Goal: Check status: Check status

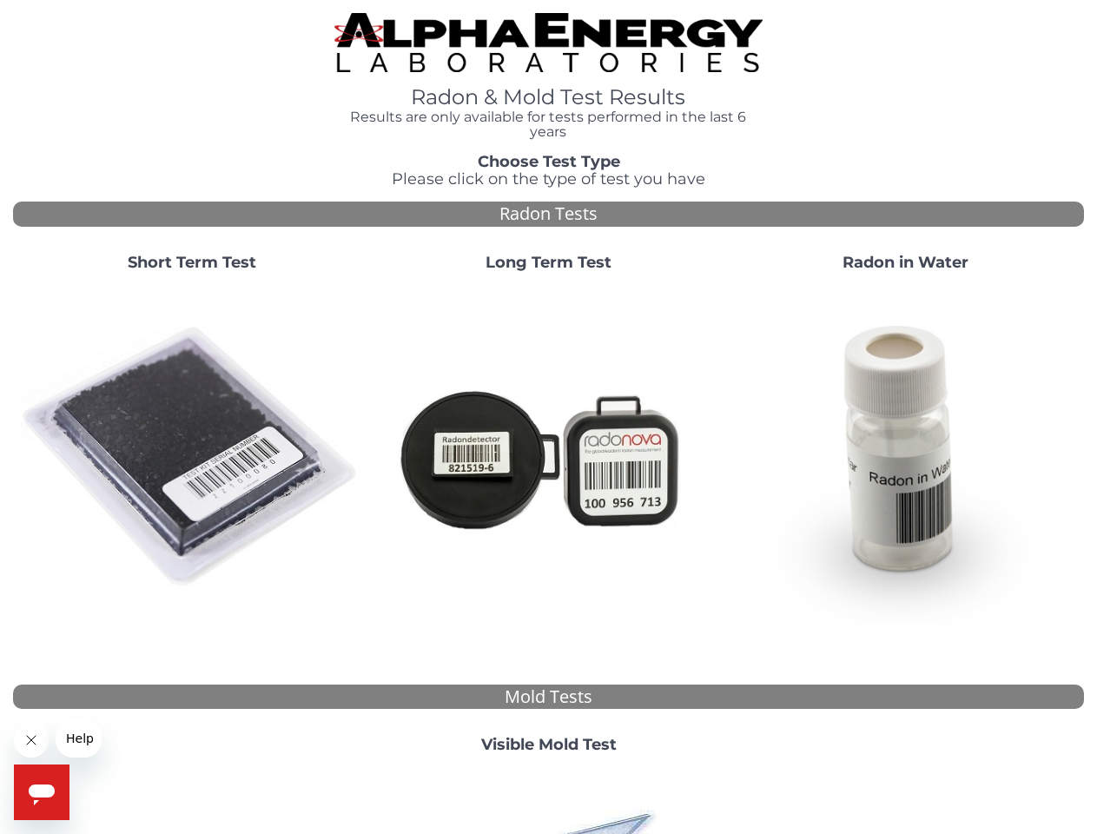
click at [191, 263] on strong "Short Term Test" at bounding box center [192, 262] width 129 height 19
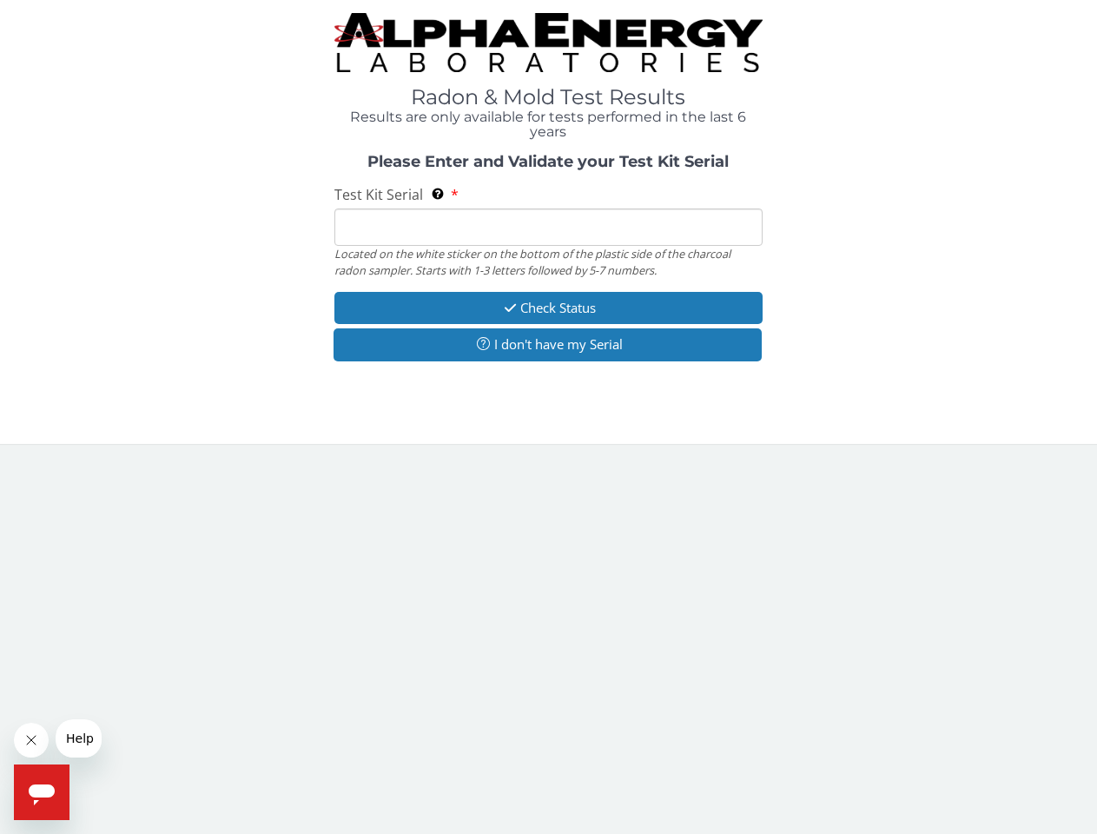
click at [191, 457] on body "Radon & Mold Test Results Results are only available for tests performed in the…" at bounding box center [548, 417] width 1097 height 834
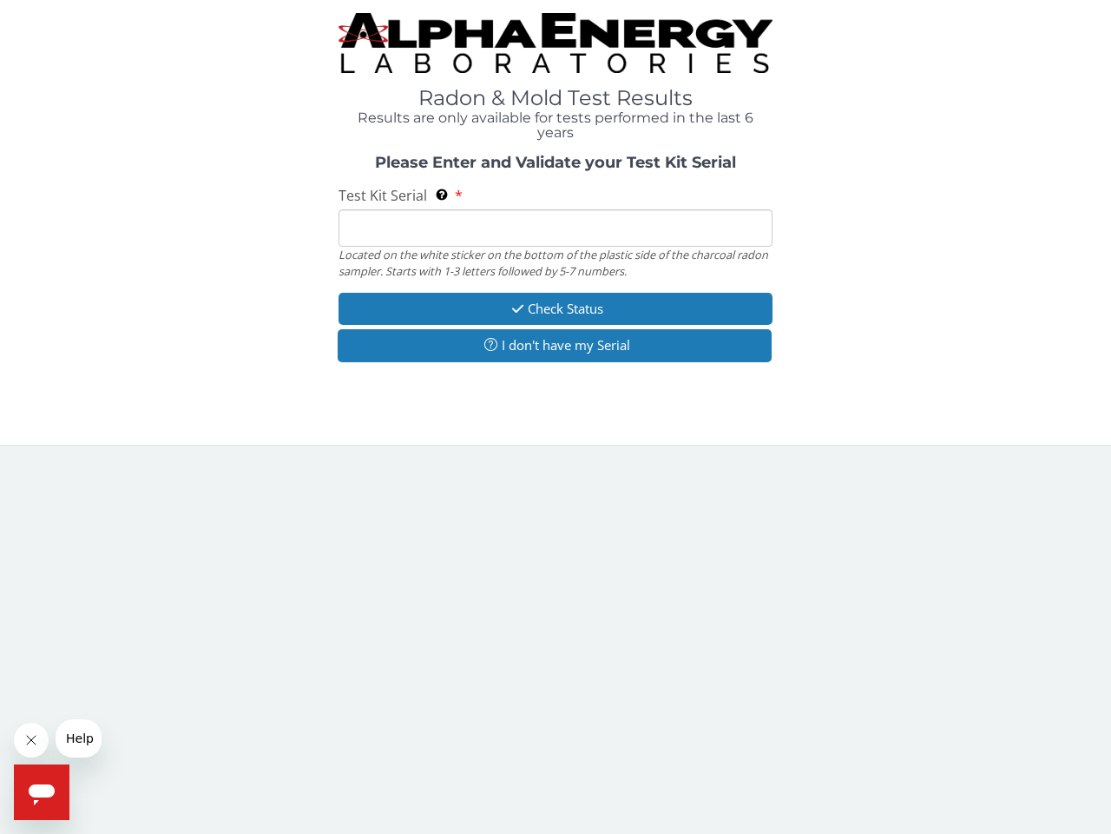
click at [548, 263] on div "Located on the white sticker on the bottom of the plastic side of the charcoal …" at bounding box center [556, 263] width 434 height 32
click at [548, 457] on body "Radon & Mold Test Results Results are only available for tests performed in the…" at bounding box center [555, 417] width 1111 height 834
click at [905, 263] on div "Please Enter and Validate your Test Kit Serial Test Kit Serial Located on the w…" at bounding box center [555, 261] width 1085 height 212
click at [905, 457] on body "Radon & Mold Test Results Results are only available for tests performed in the…" at bounding box center [555, 417] width 1111 height 834
click at [548, 745] on body "Radon & Mold Test Results Results are only available for tests performed in the…" at bounding box center [555, 417] width 1111 height 834
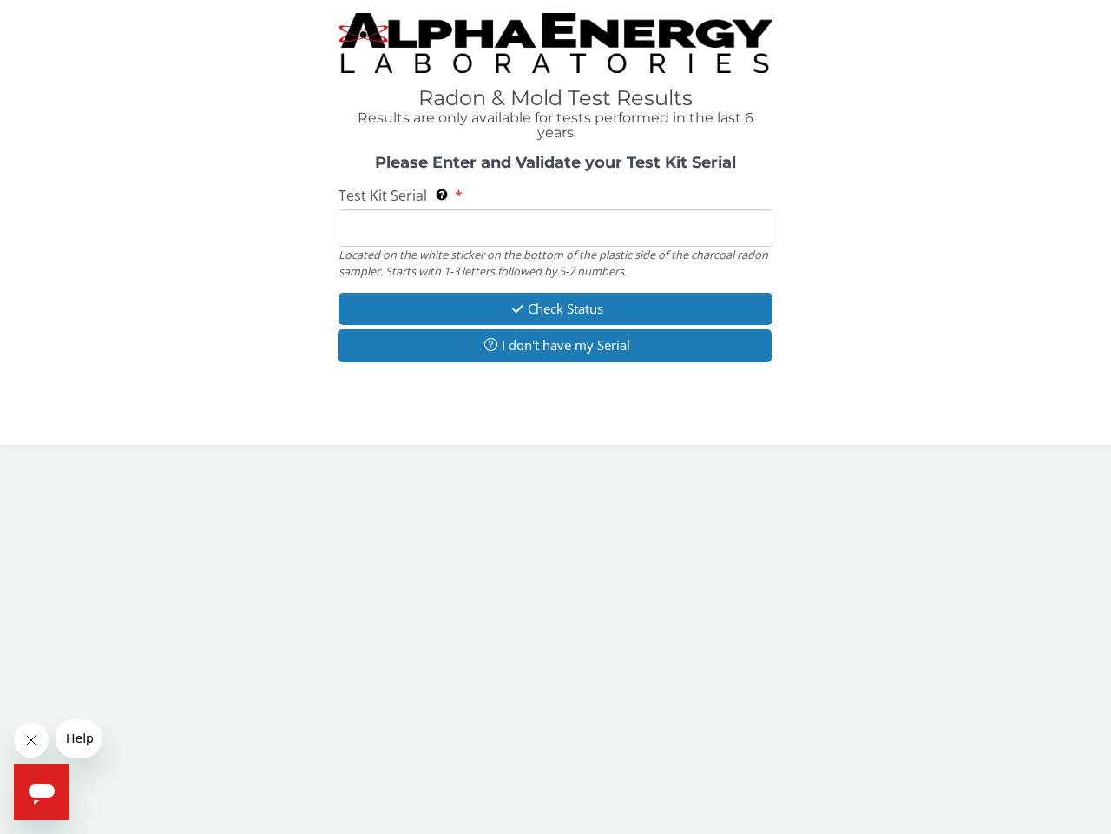
click at [548, 801] on body "Radon & Mold Test Results Results are only available for tests performed in the…" at bounding box center [555, 417] width 1111 height 834
click at [31, 740] on icon "Close message from company" at bounding box center [31, 739] width 9 height 9
click at [78, 738] on span "Help" at bounding box center [80, 738] width 28 height 14
